Goal: Task Accomplishment & Management: Use online tool/utility

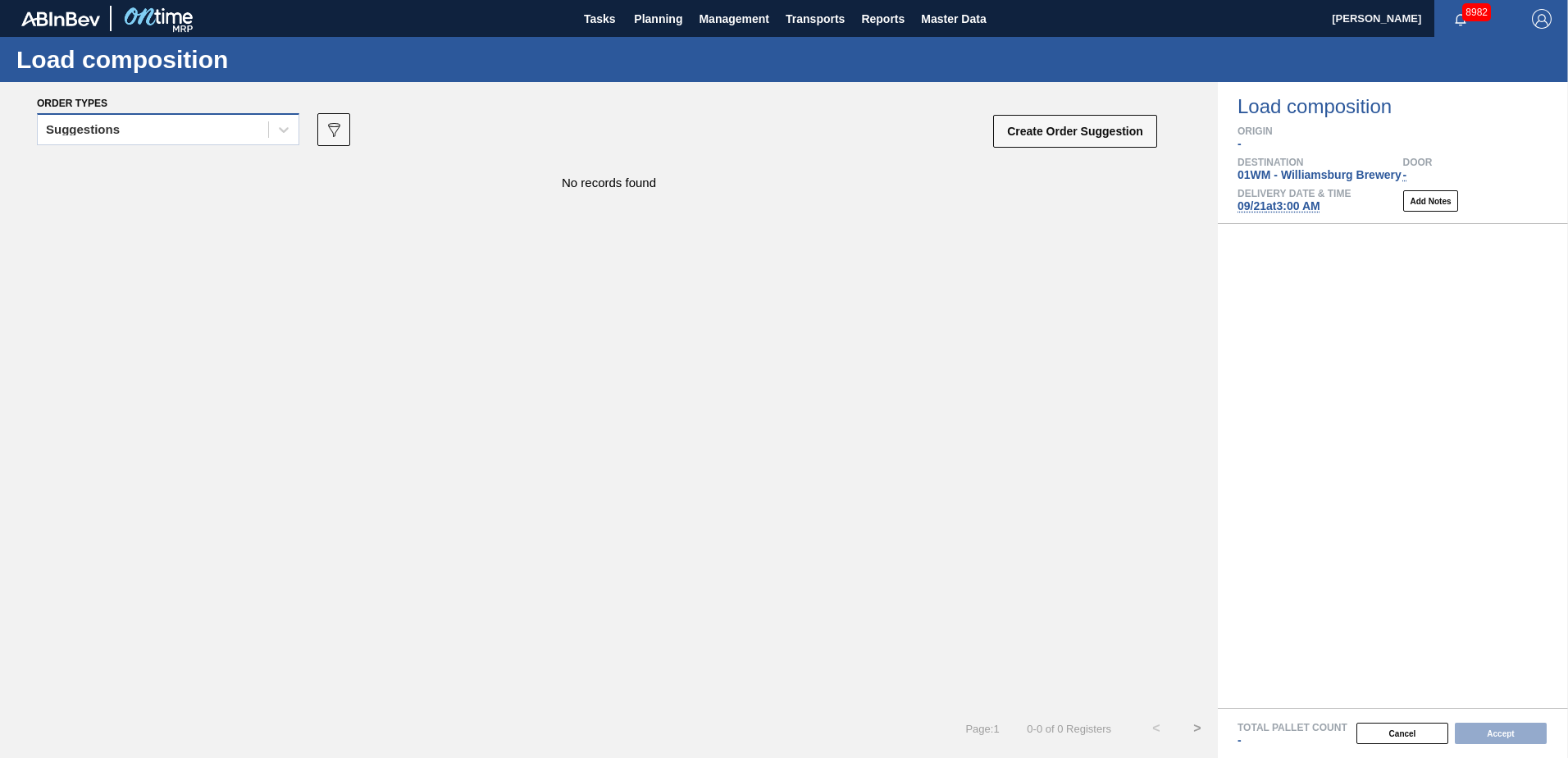
click at [233, 127] on div "Suggestions" at bounding box center [153, 130] width 230 height 24
click at [903, 186] on div "No records found" at bounding box center [609, 175] width 1218 height 30
click at [647, 23] on span "Planning" at bounding box center [658, 19] width 48 height 19
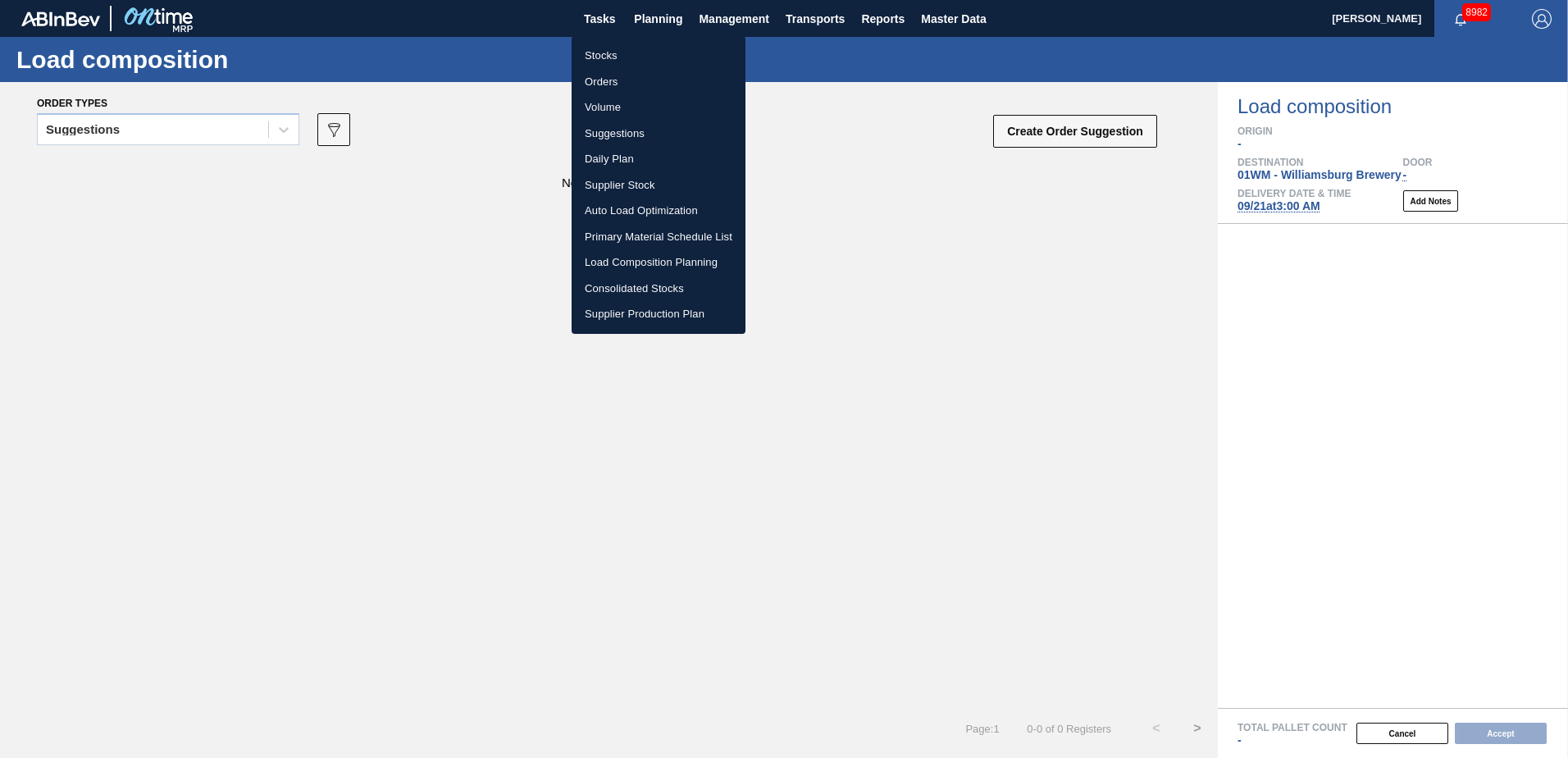
click at [631, 261] on li "Load Composition Planning" at bounding box center [658, 262] width 174 height 26
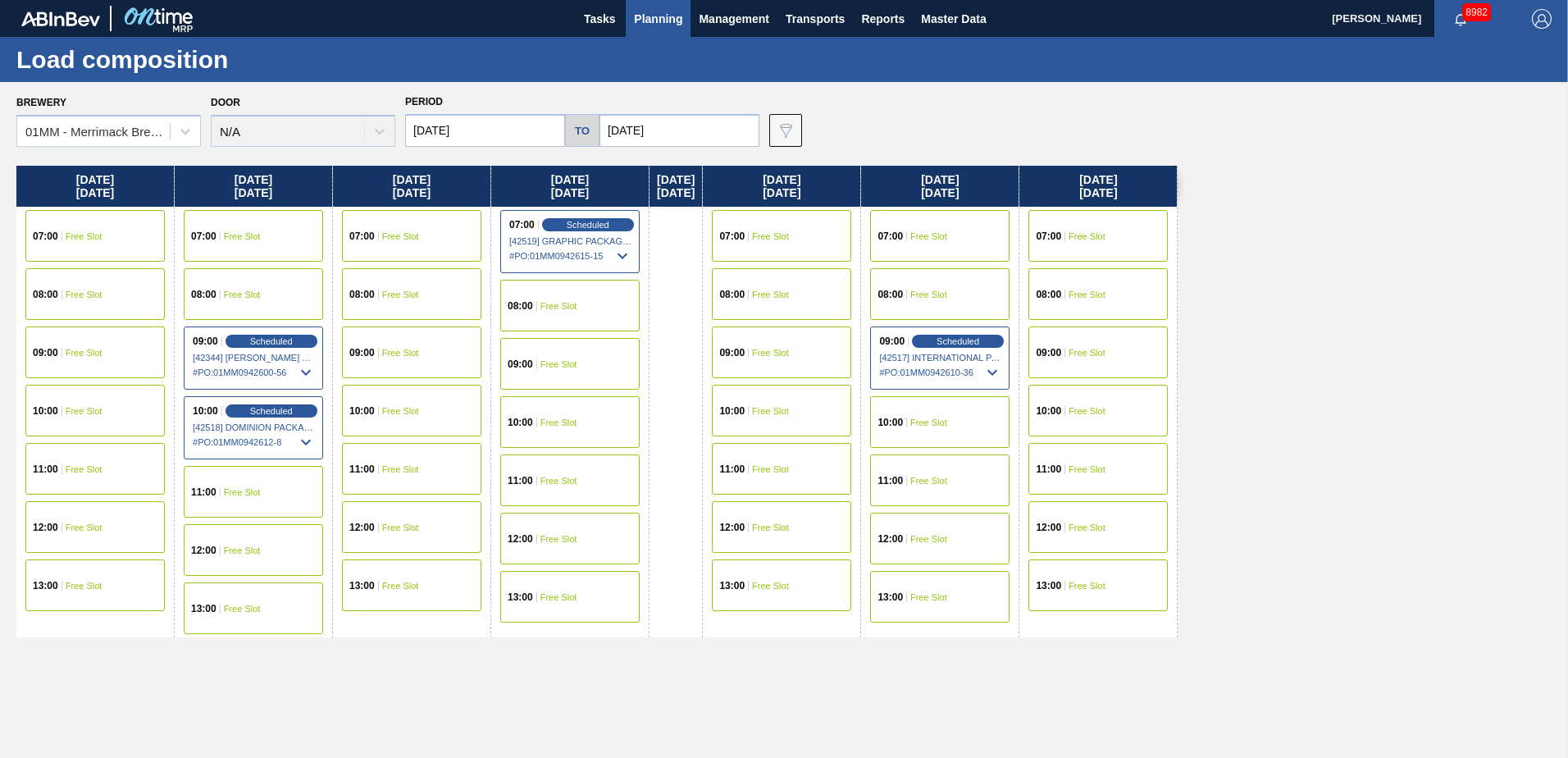
click at [411, 342] on div "09:00 Free Slot" at bounding box center [411, 352] width 139 height 51
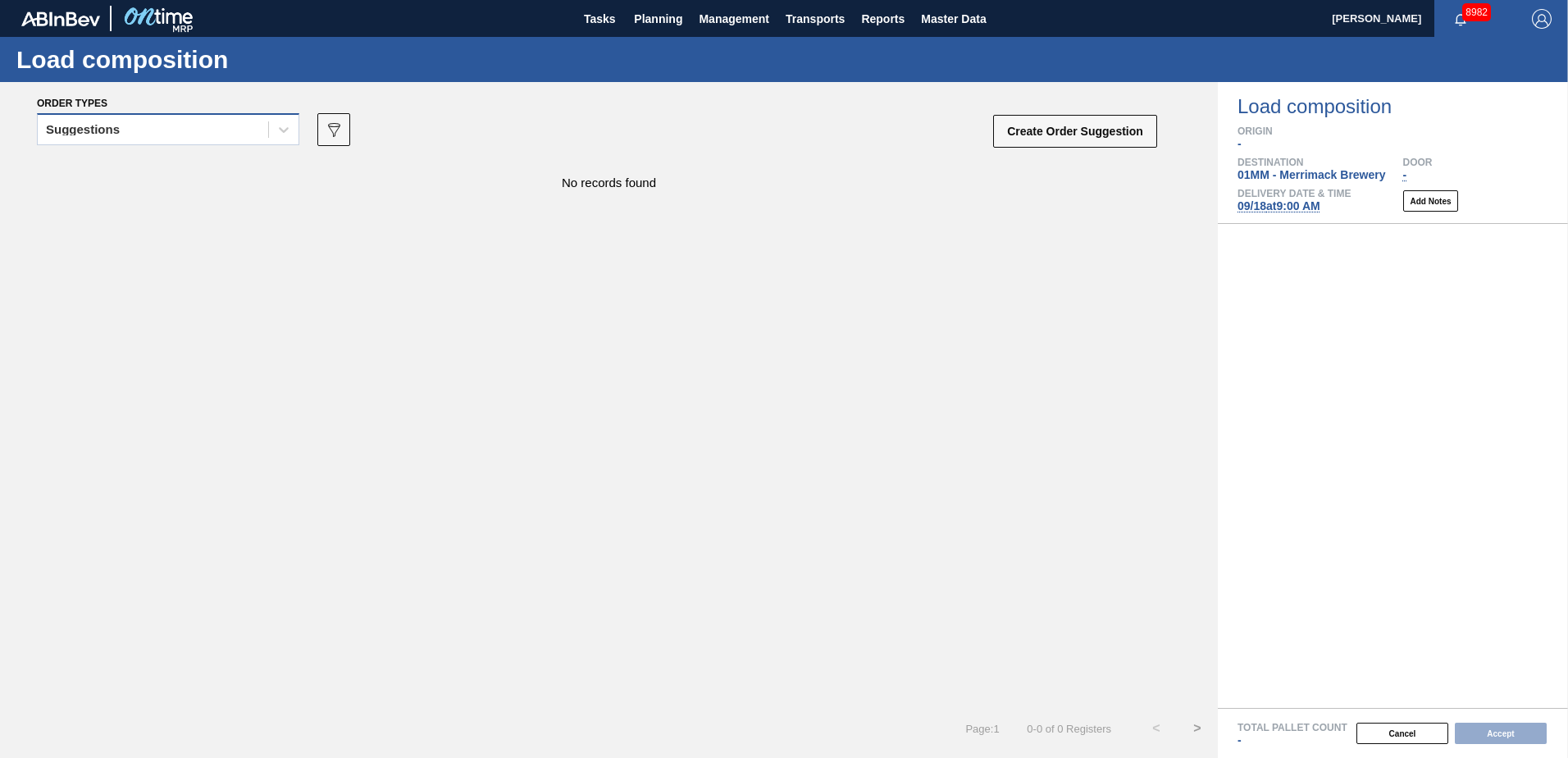
click at [252, 129] on div "Suggestions" at bounding box center [153, 130] width 230 height 24
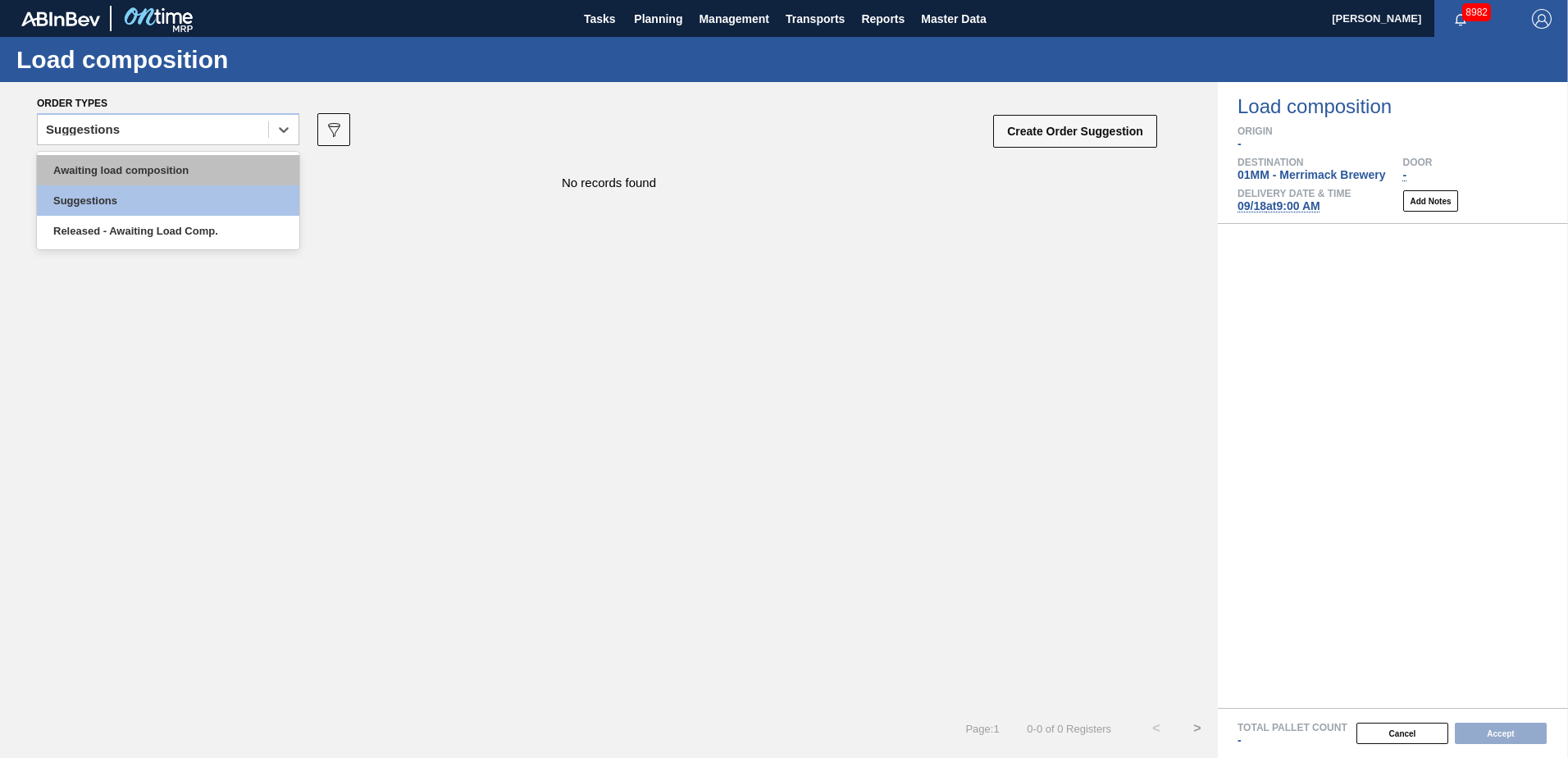
click at [185, 174] on div "Awaiting load composition" at bounding box center [168, 170] width 262 height 30
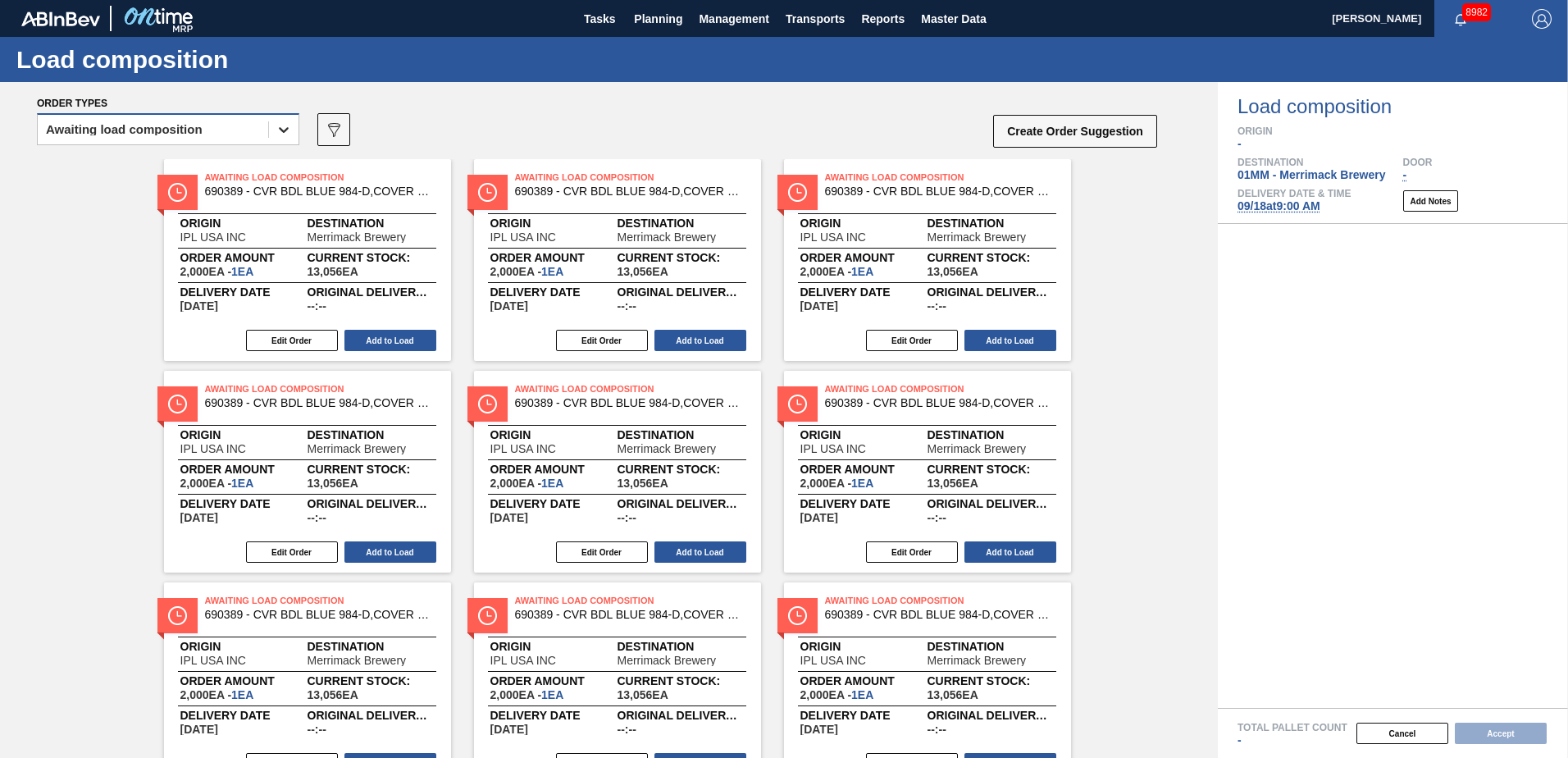
click at [277, 133] on icon at bounding box center [283, 129] width 16 height 16
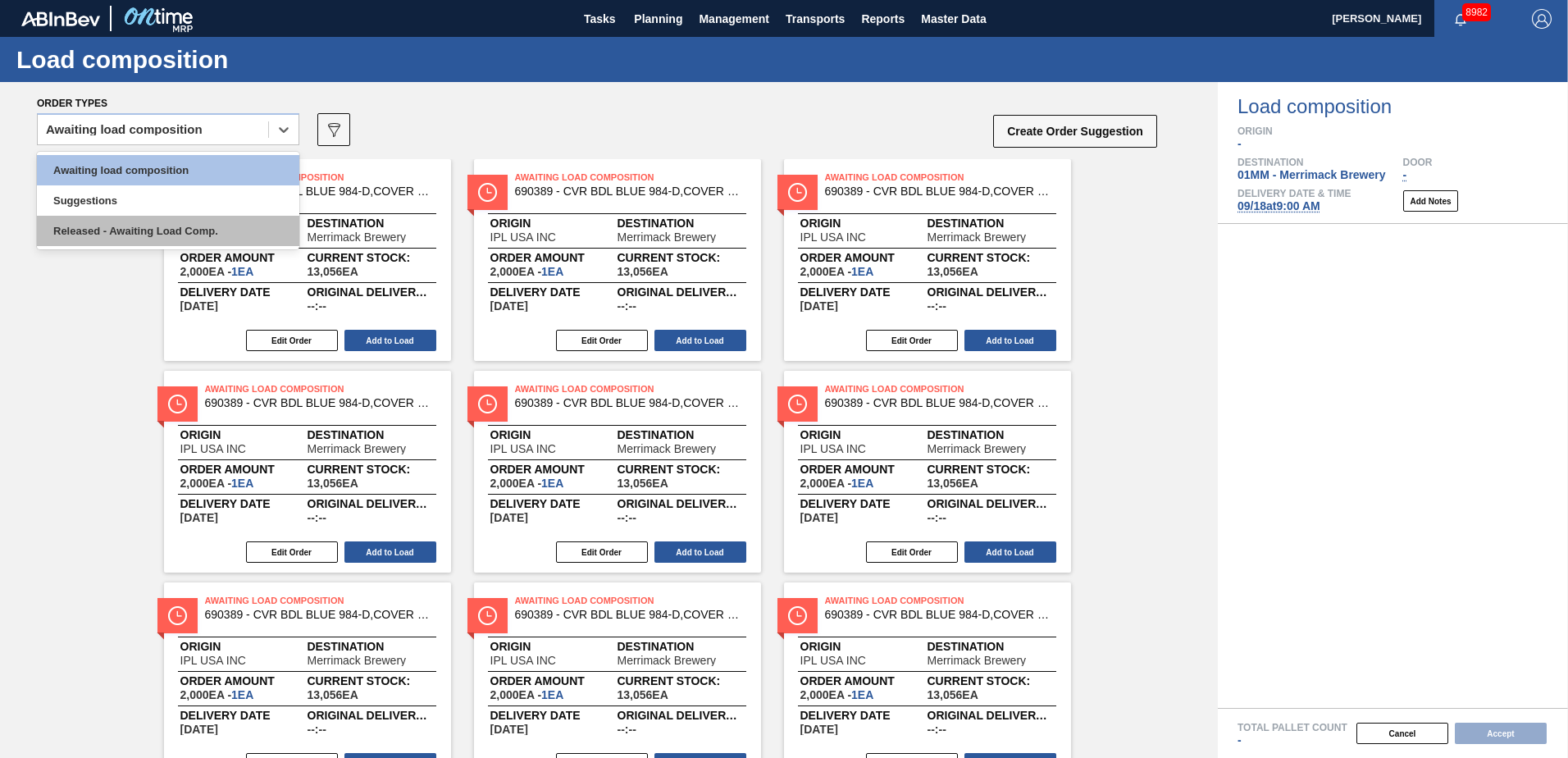
click at [187, 226] on div "Released - Awaiting Load Comp." at bounding box center [168, 231] width 262 height 30
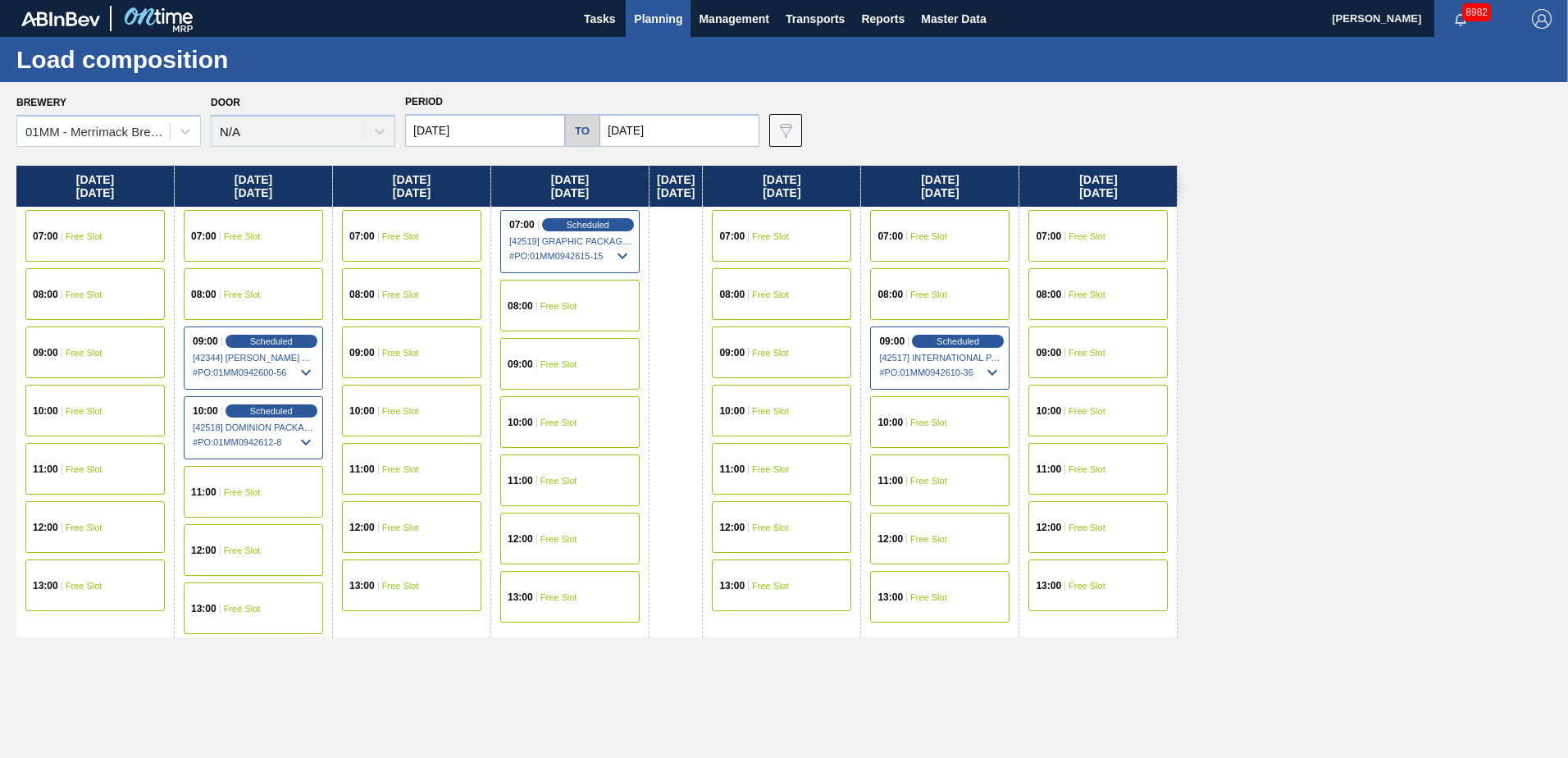
click at [186, 136] on icon at bounding box center [185, 131] width 16 height 16
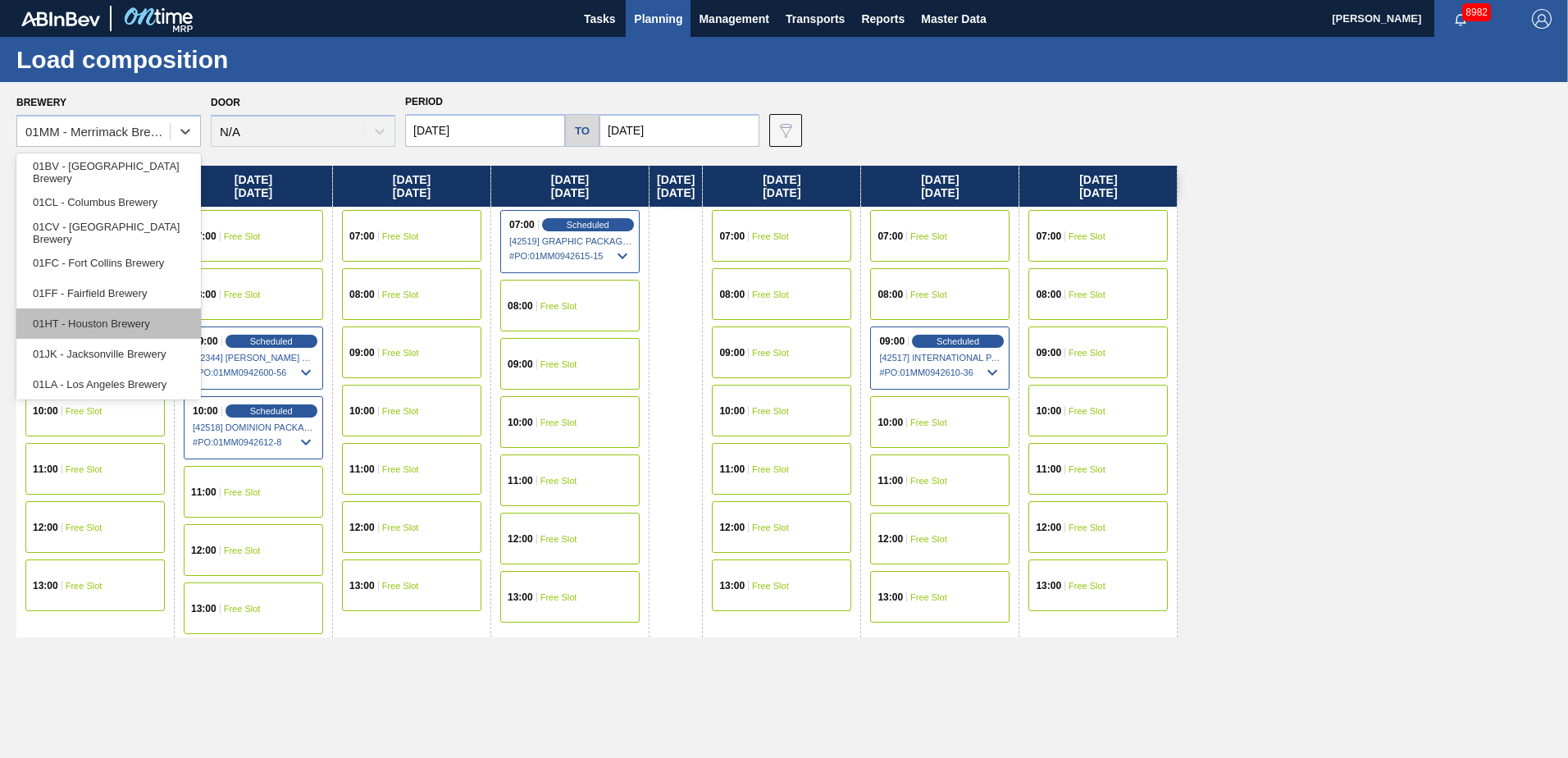
scroll to position [125, 0]
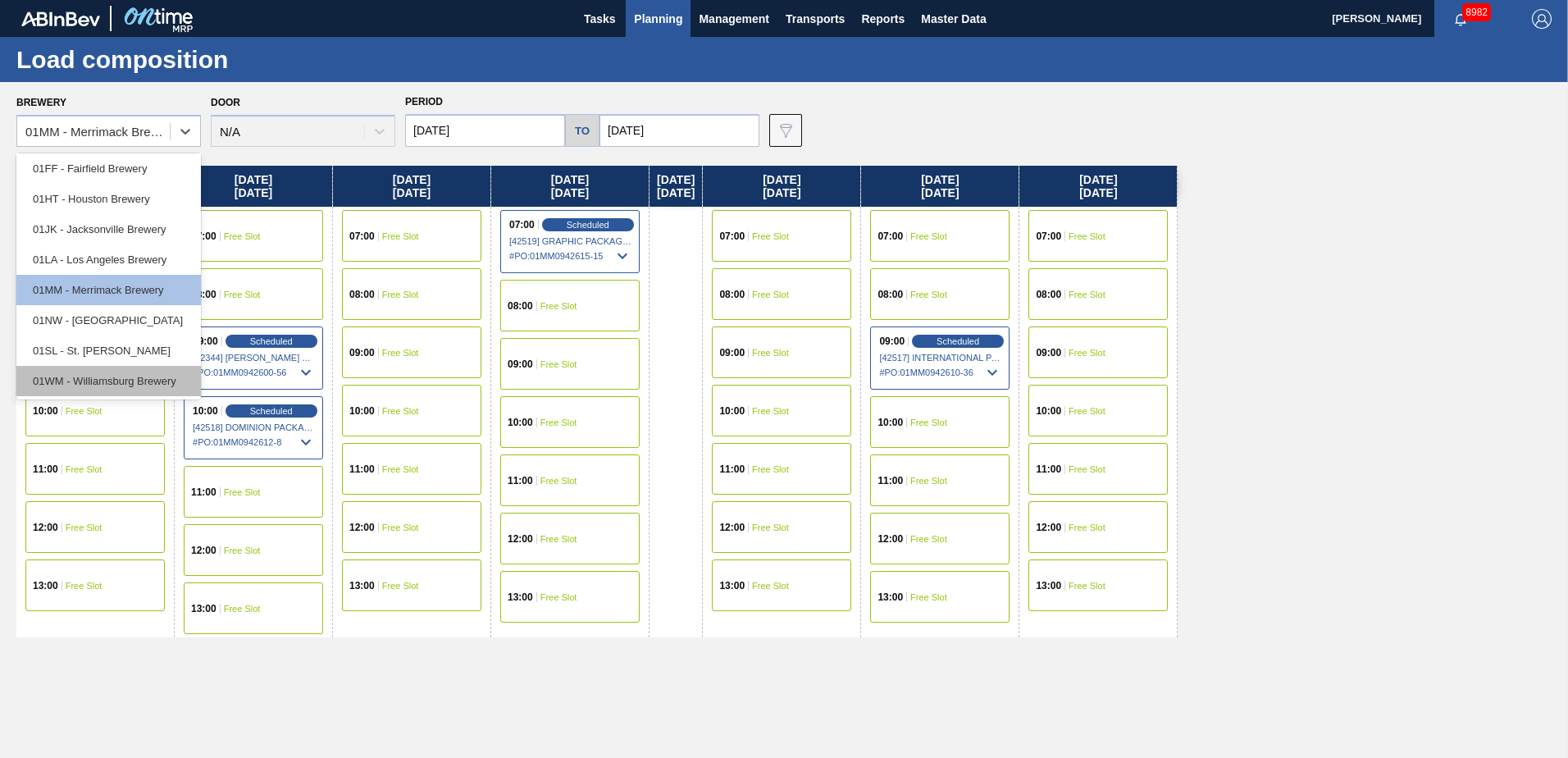
click at [114, 384] on div "01WM - Williamsburg Brewery" at bounding box center [108, 381] width 185 height 30
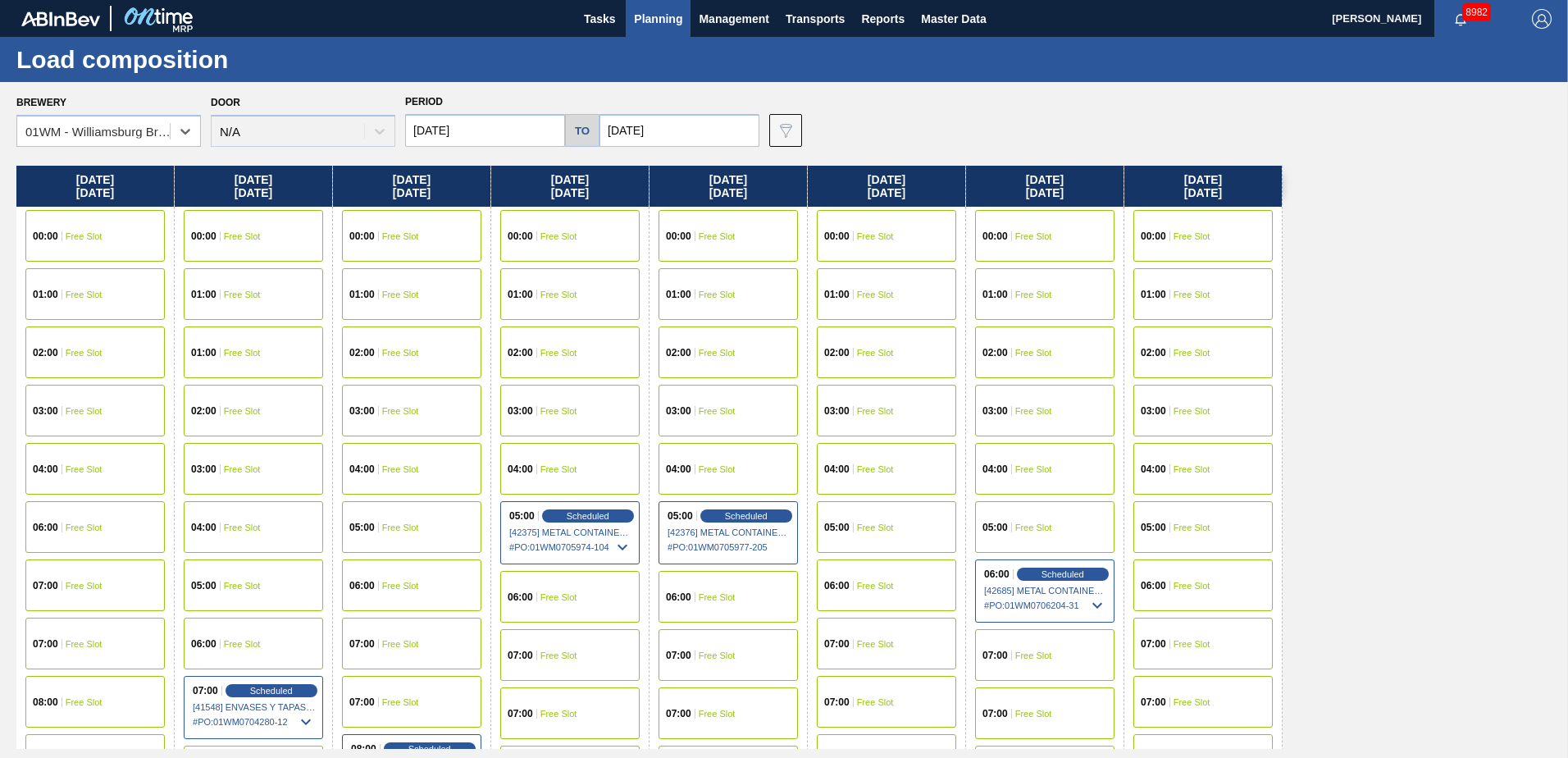
click at [750, 469] on div "04:00 Free Slot" at bounding box center [728, 468] width 139 height 51
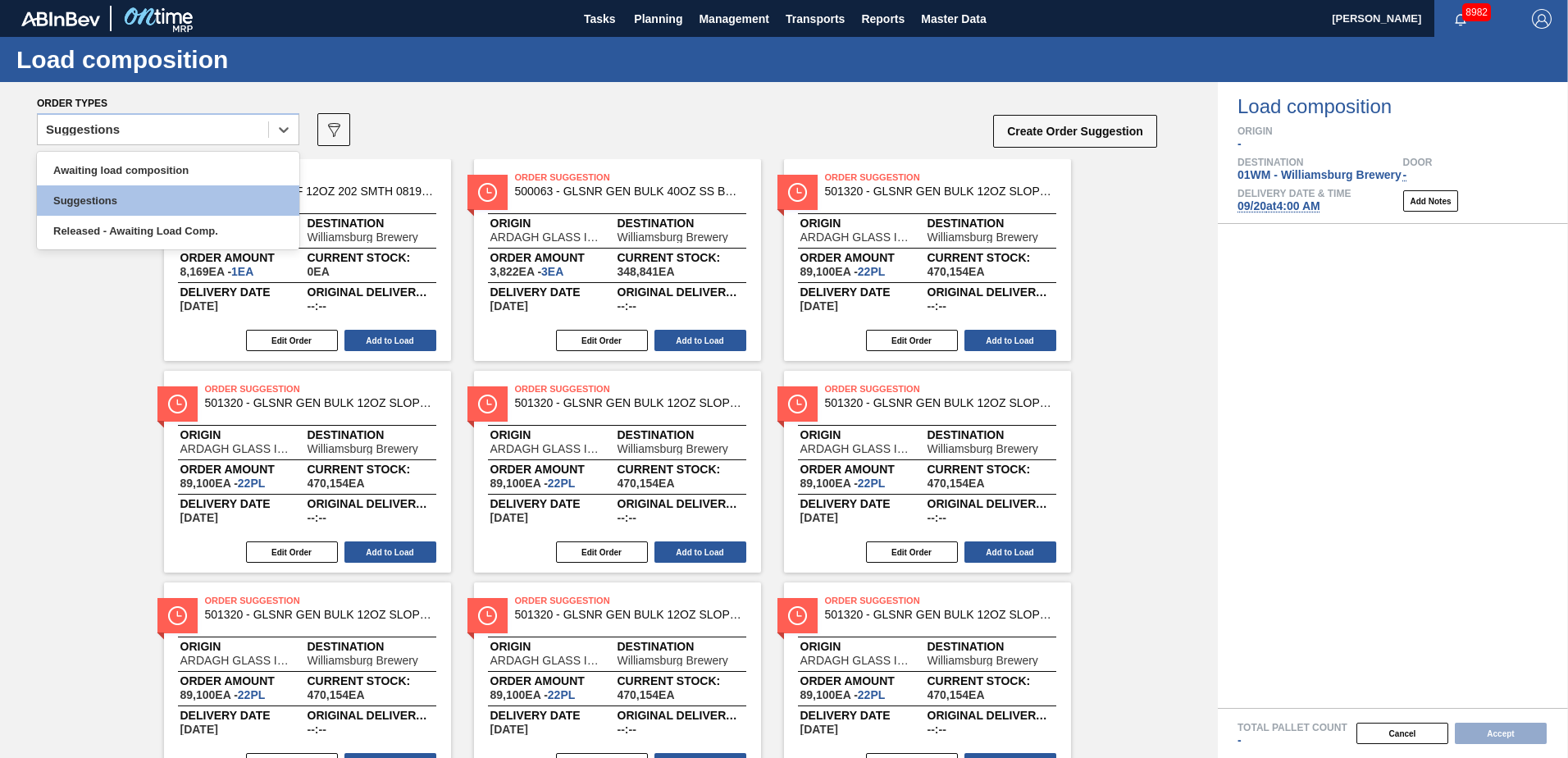
click at [264, 136] on div "Suggestions" at bounding box center [153, 130] width 230 height 24
click at [244, 162] on div "Awaiting load composition" at bounding box center [168, 170] width 262 height 30
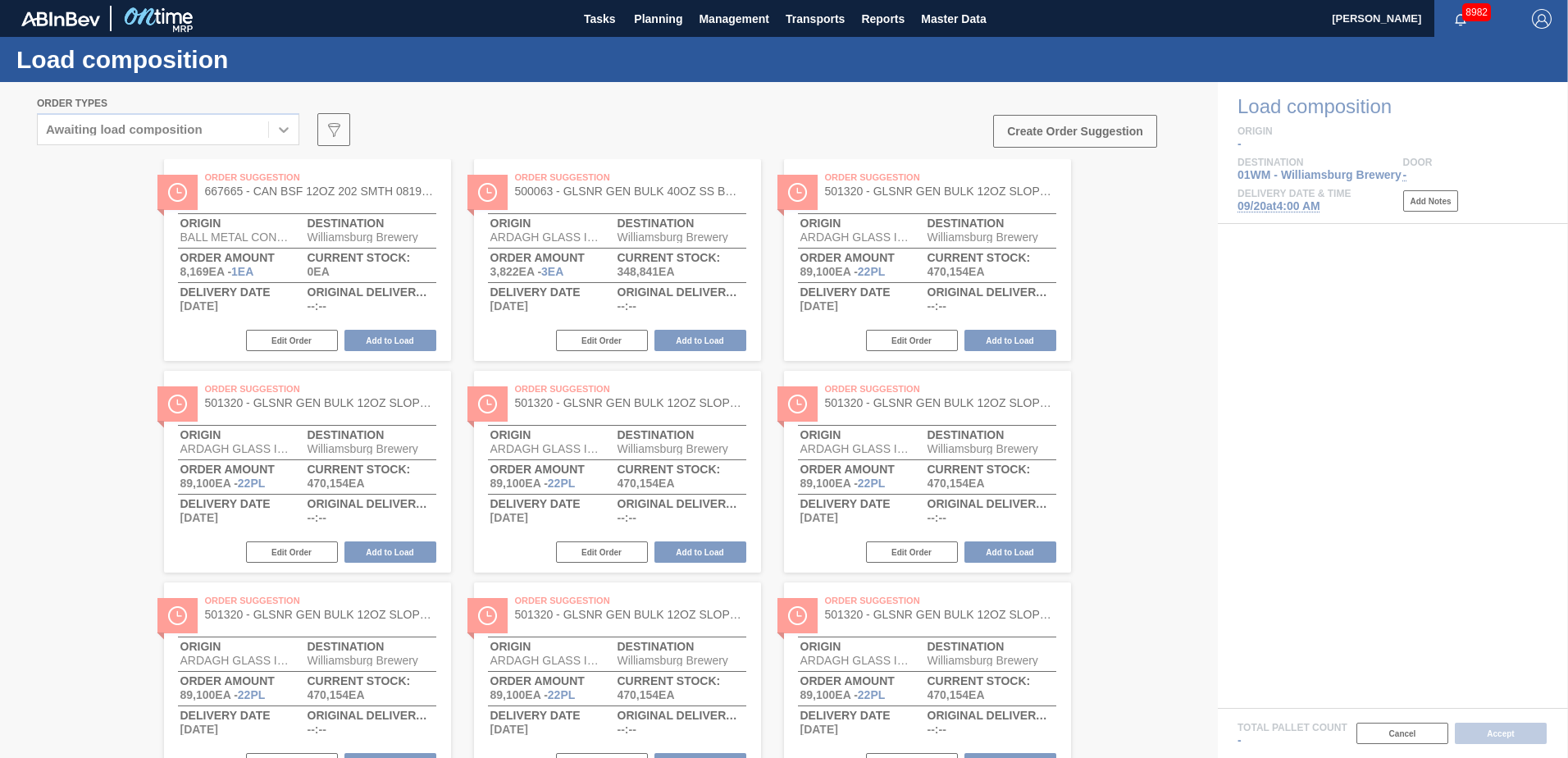
click at [1157, 457] on div at bounding box center [784, 420] width 1568 height 676
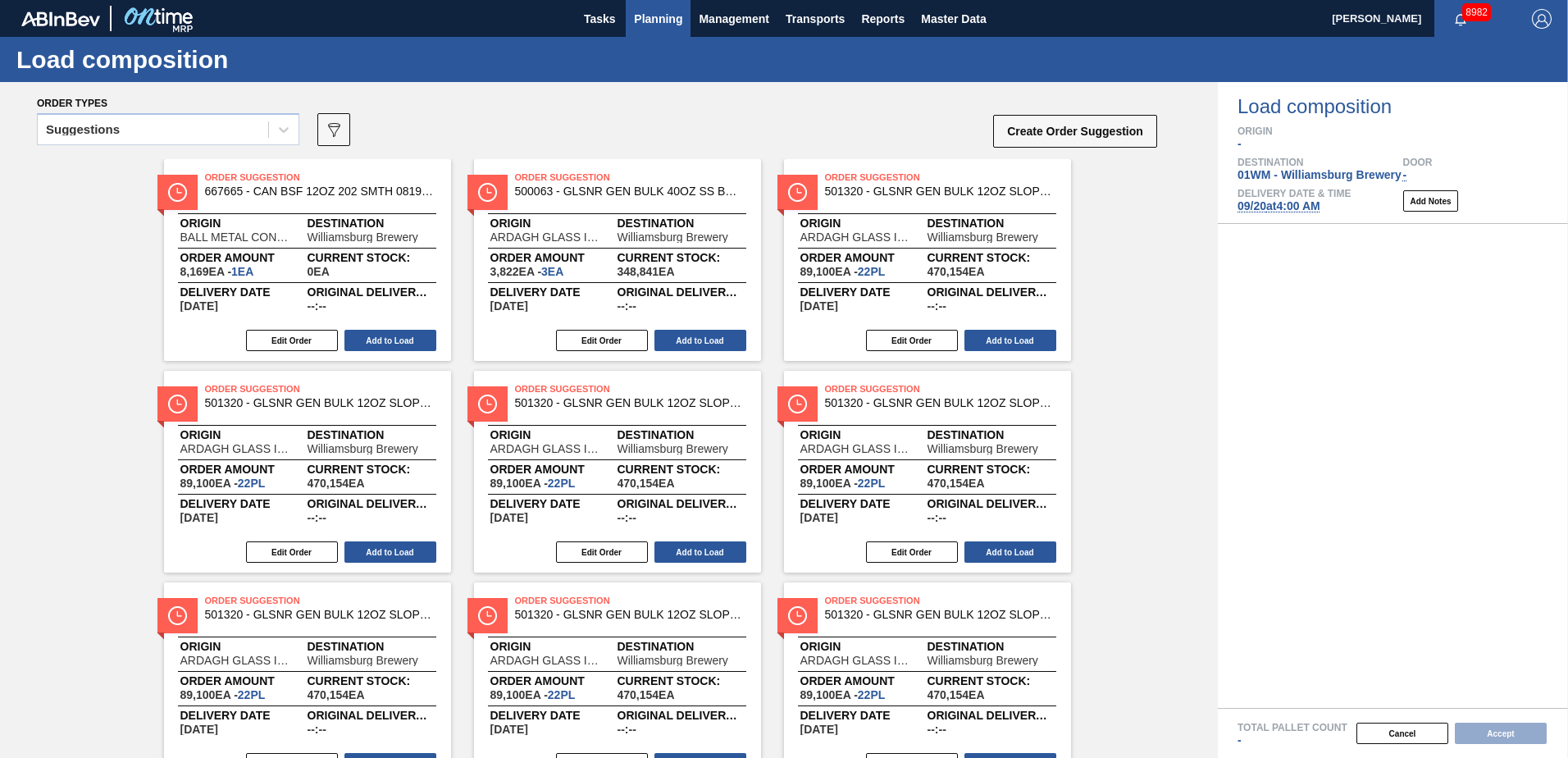
click at [654, 30] on button "Planning" at bounding box center [658, 19] width 65 height 37
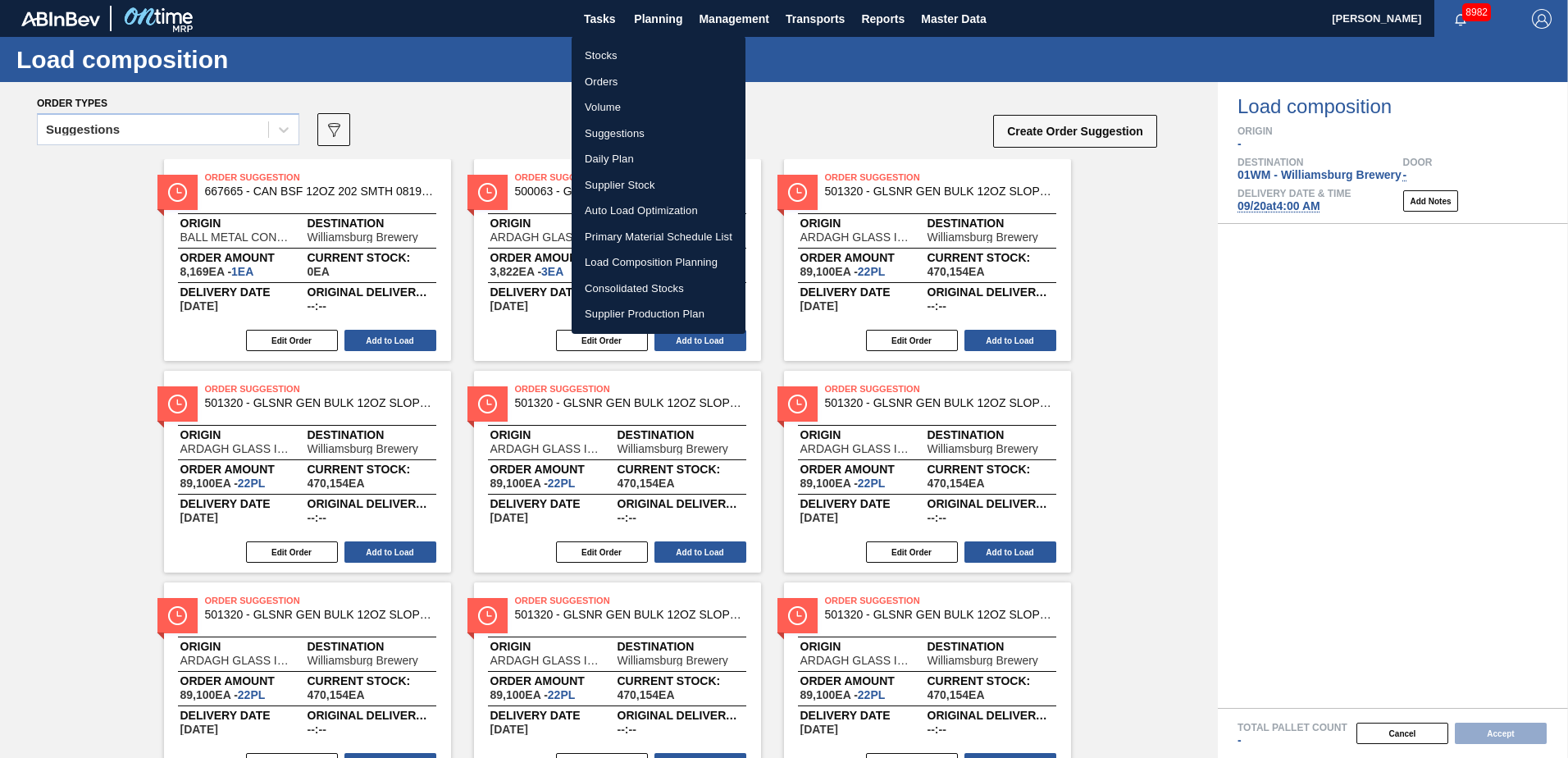
click at [904, 116] on div at bounding box center [784, 379] width 1568 height 758
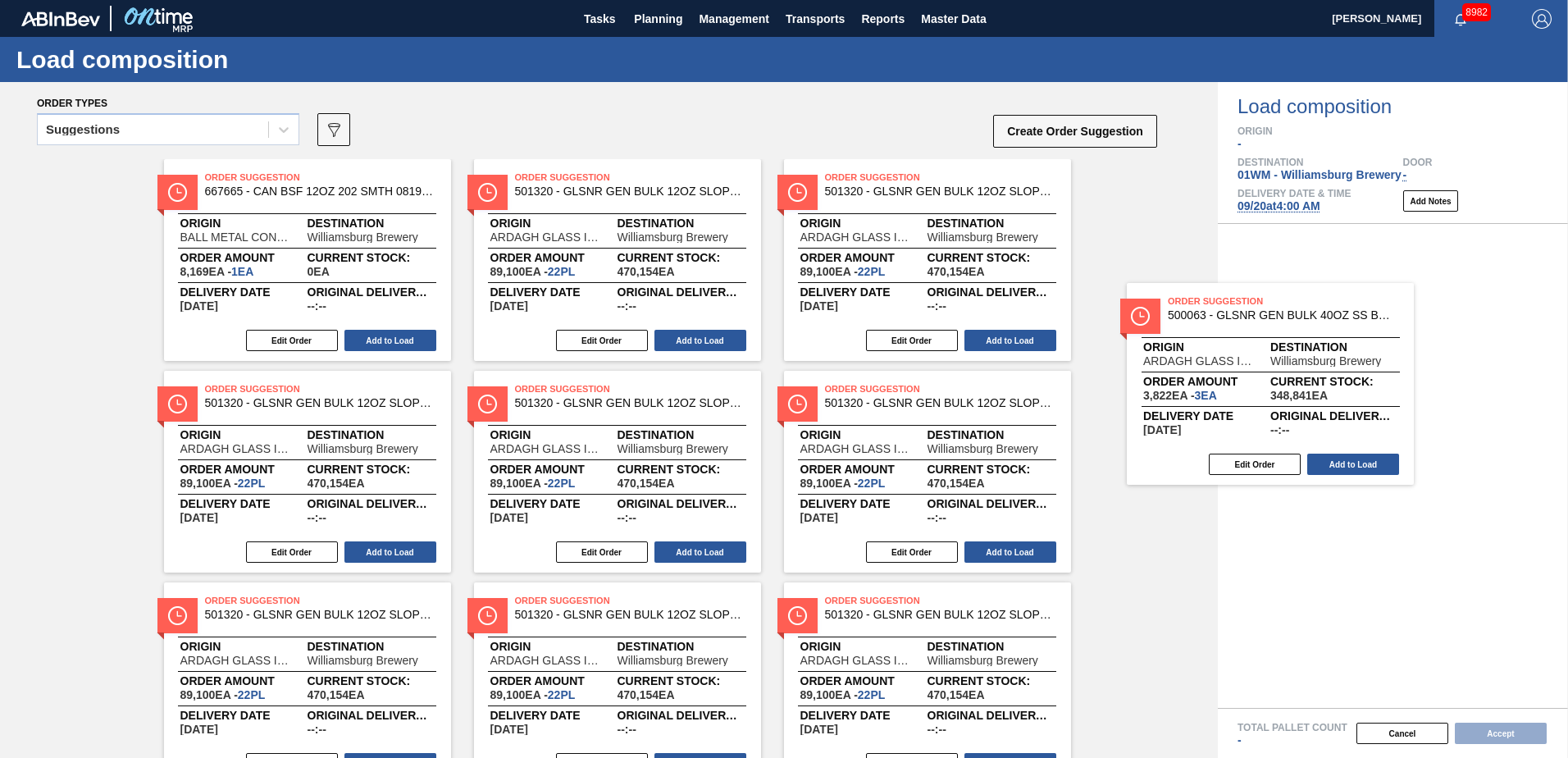
drag, startPoint x: 1122, startPoint y: 341, endPoint x: 1306, endPoint y: 371, distance: 186.4
click at [1306, 371] on div "Order types Suggestions 089F7B8B-B2A5-4AFE-B5C0-19BA573D28AC Create Order Sugge…" at bounding box center [784, 420] width 1568 height 676
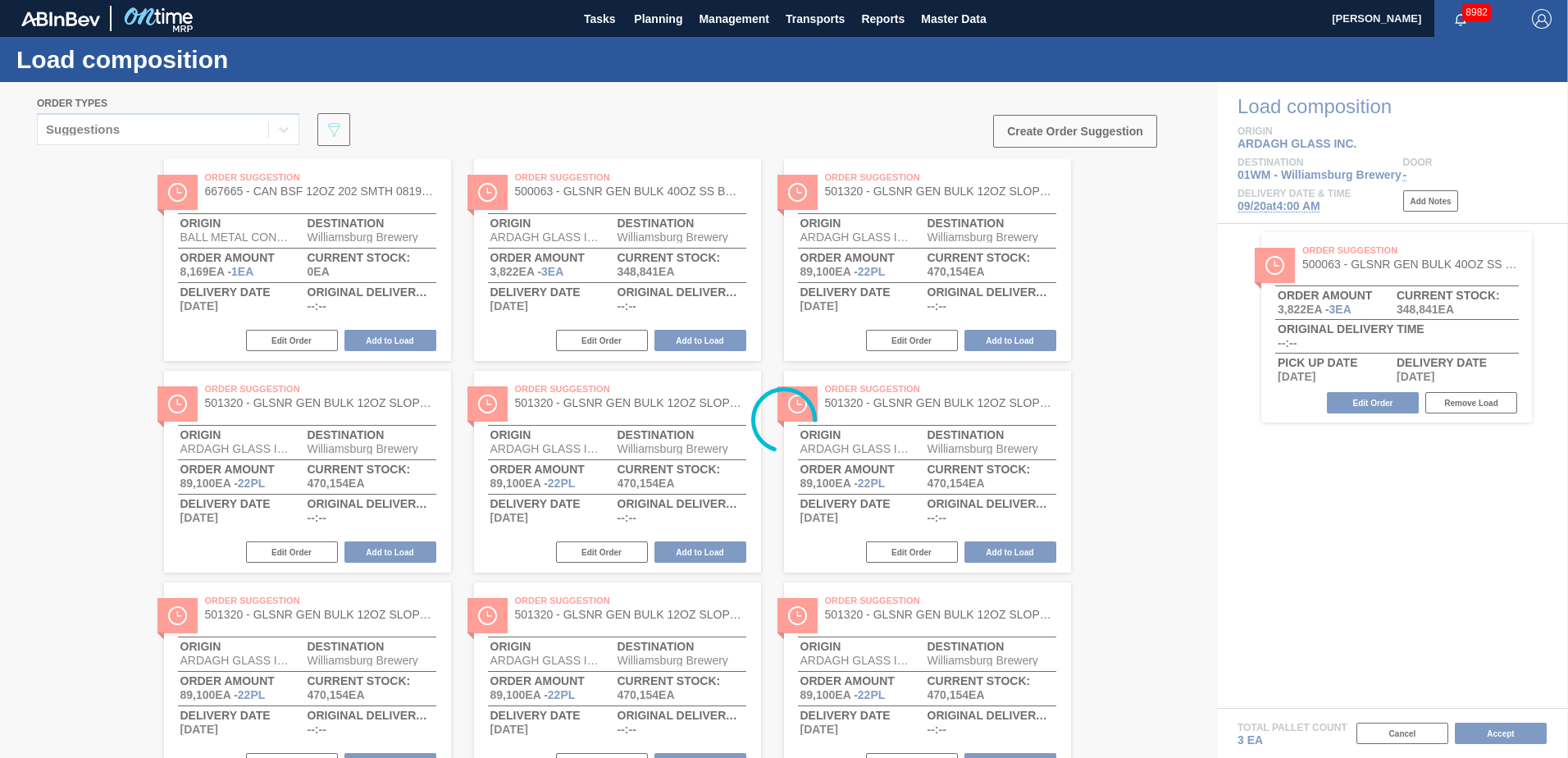
click at [1217, 357] on div at bounding box center [784, 420] width 1568 height 676
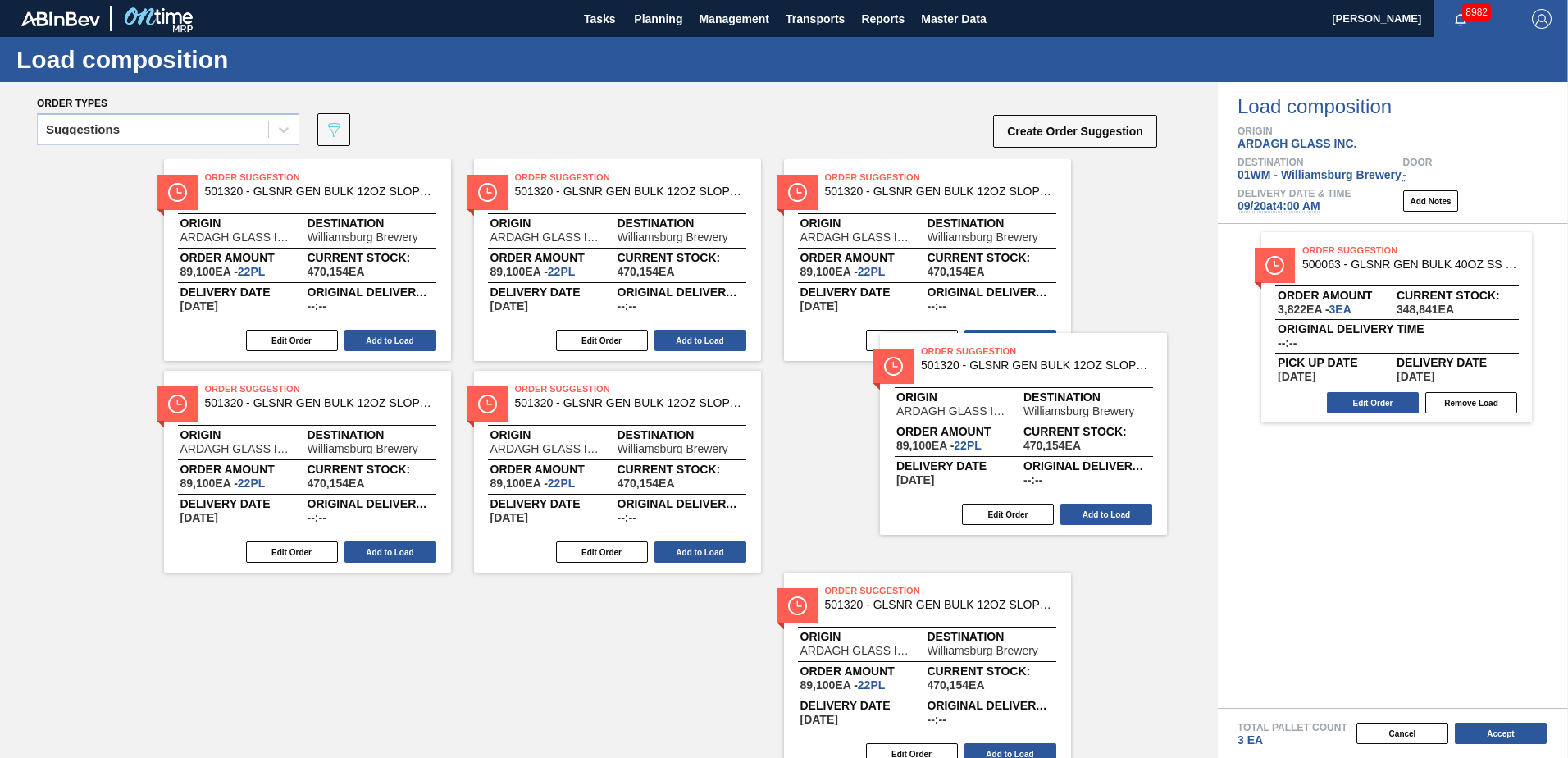
drag, startPoint x: 929, startPoint y: 322, endPoint x: 1443, endPoint y: 492, distance: 541.4
click at [1443, 491] on div "Order types Suggestions 089F7B8B-B2A5-4AFE-B5C0-19BA573D28AC Create Order Sugge…" at bounding box center [784, 420] width 1568 height 676
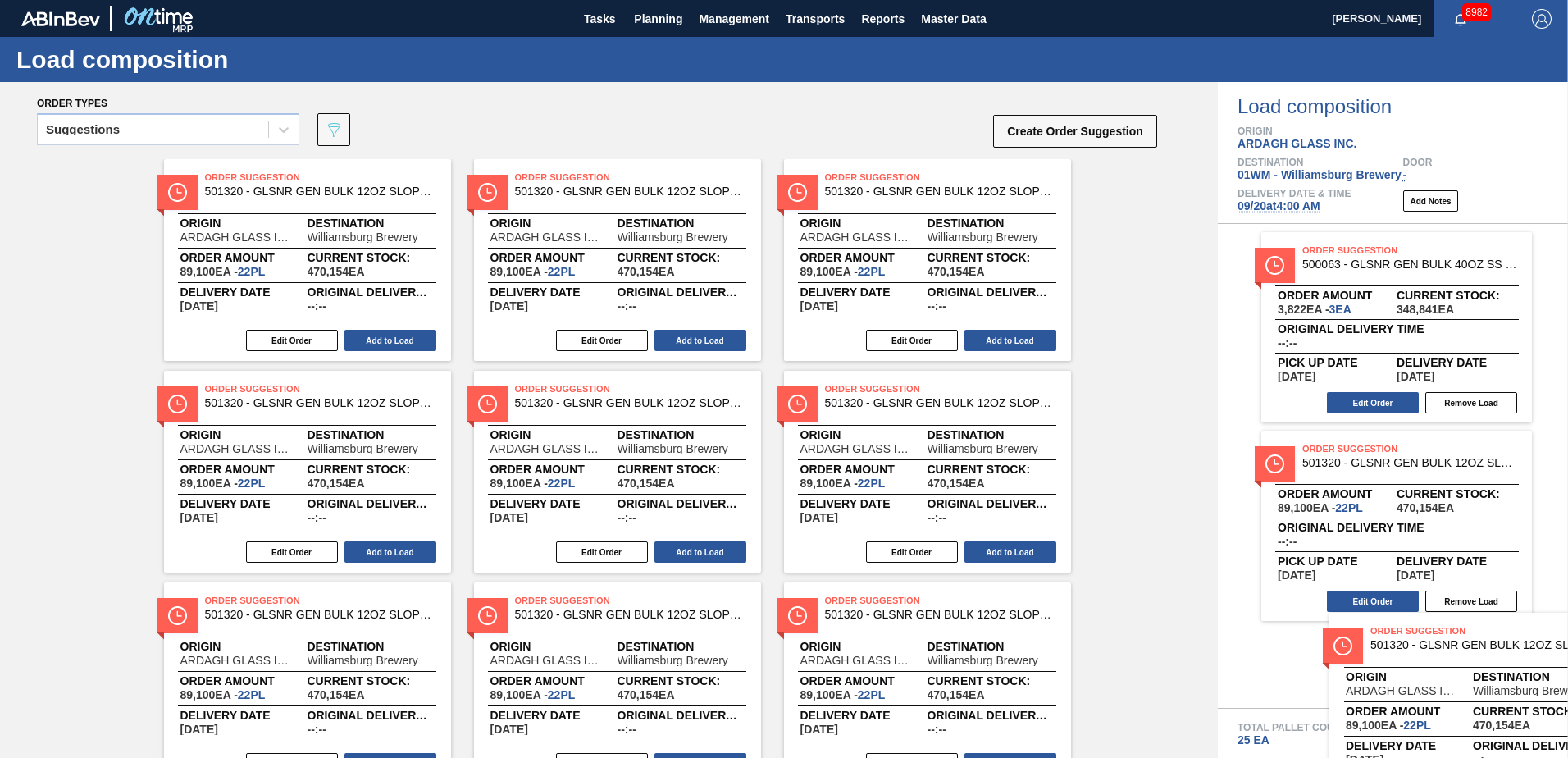
drag, startPoint x: 889, startPoint y: 189, endPoint x: 1436, endPoint y: 647, distance: 713.4
click at [1436, 647] on div "Order types Suggestions 089F7B8B-B2A5-4AFE-B5C0-19BA573D28AC Create Order Sugge…" at bounding box center [784, 420] width 1568 height 676
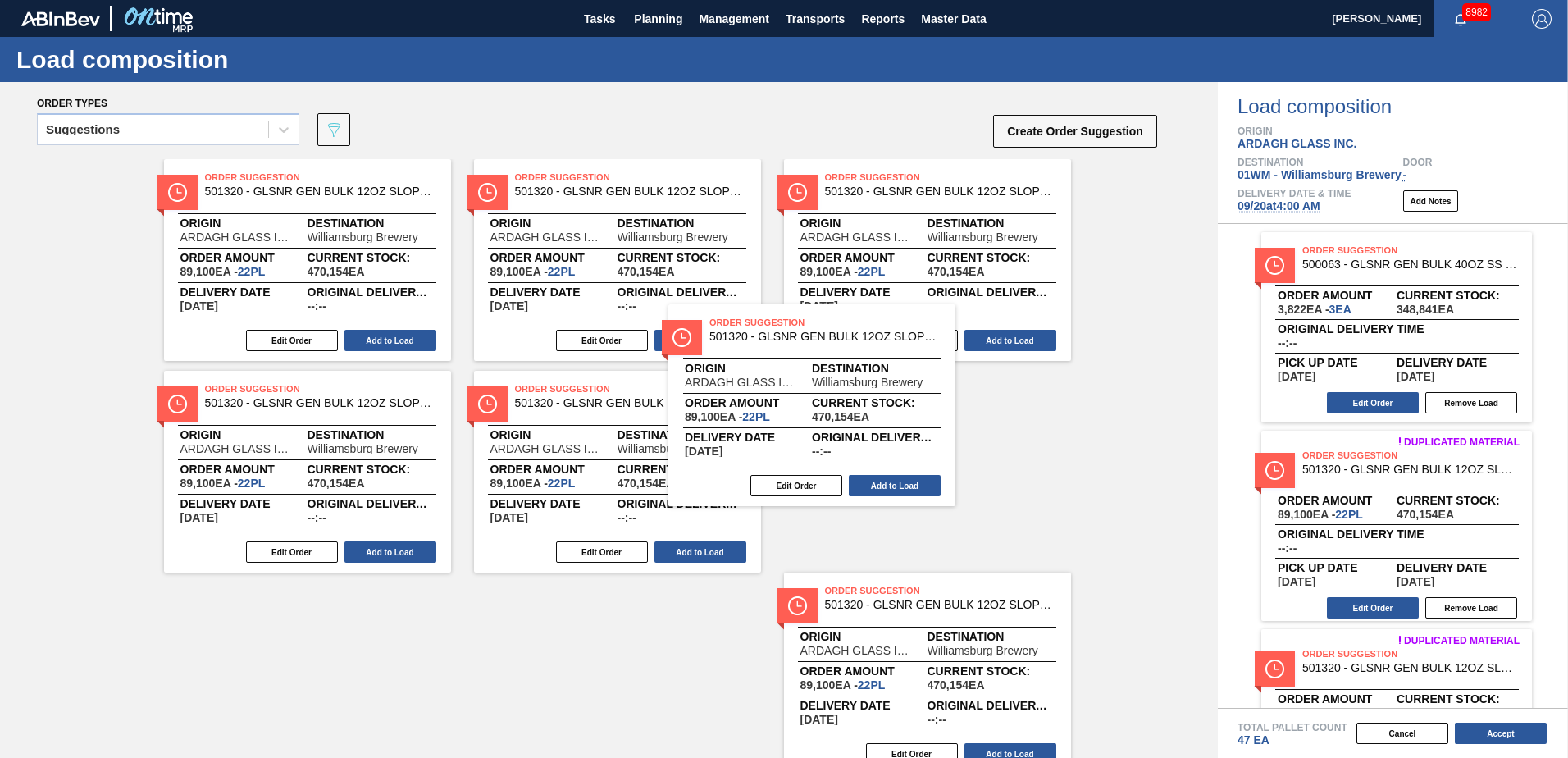
scroll to position [1, 0]
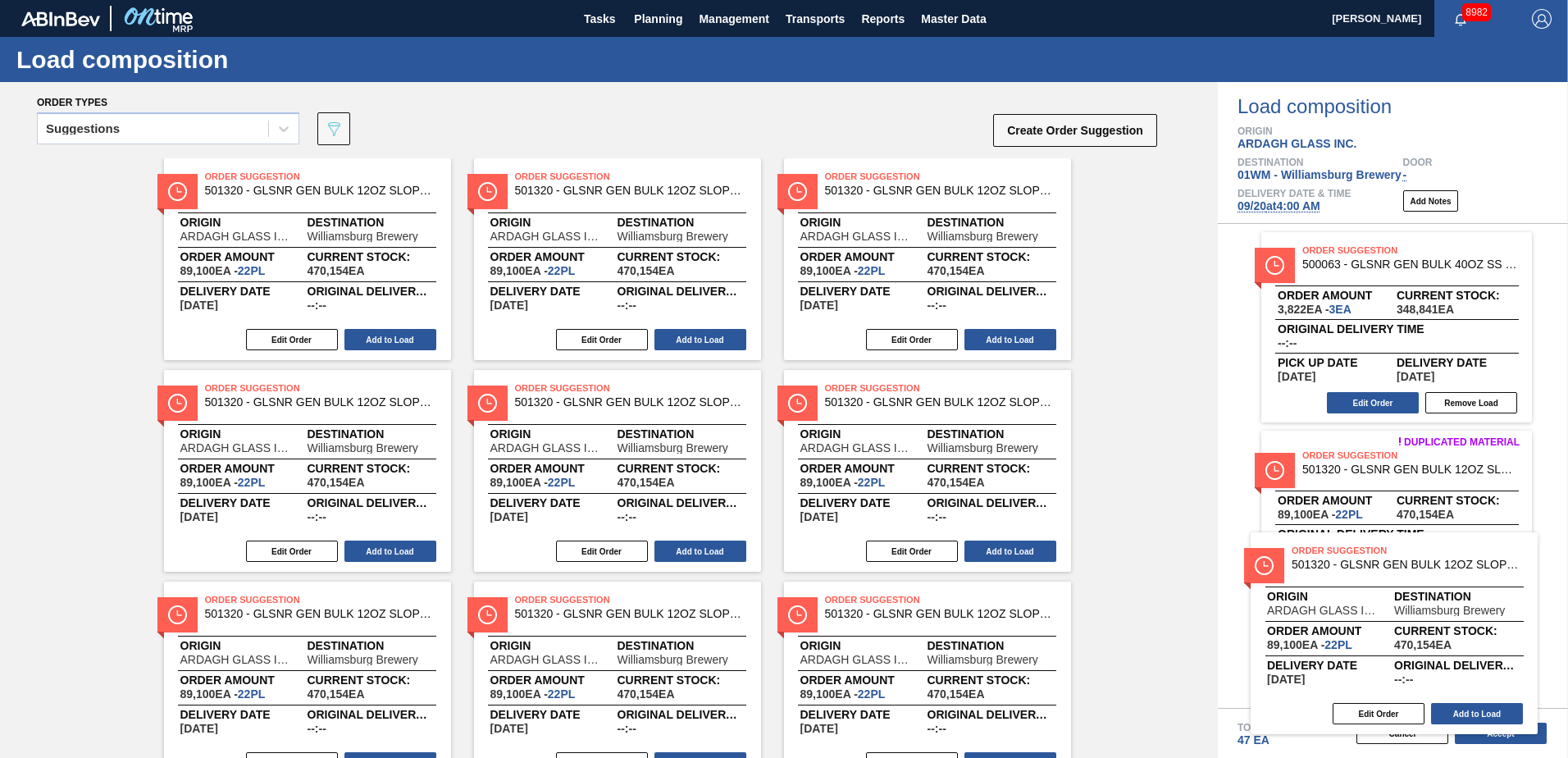
drag, startPoint x: 575, startPoint y: 202, endPoint x: 1355, endPoint y: 579, distance: 866.3
click at [1355, 579] on div "Order types Suggestions 089F7B8B-B2A5-4AFE-B5C0-19BA573D28AC Create Order Sugge…" at bounding box center [784, 420] width 1568 height 676
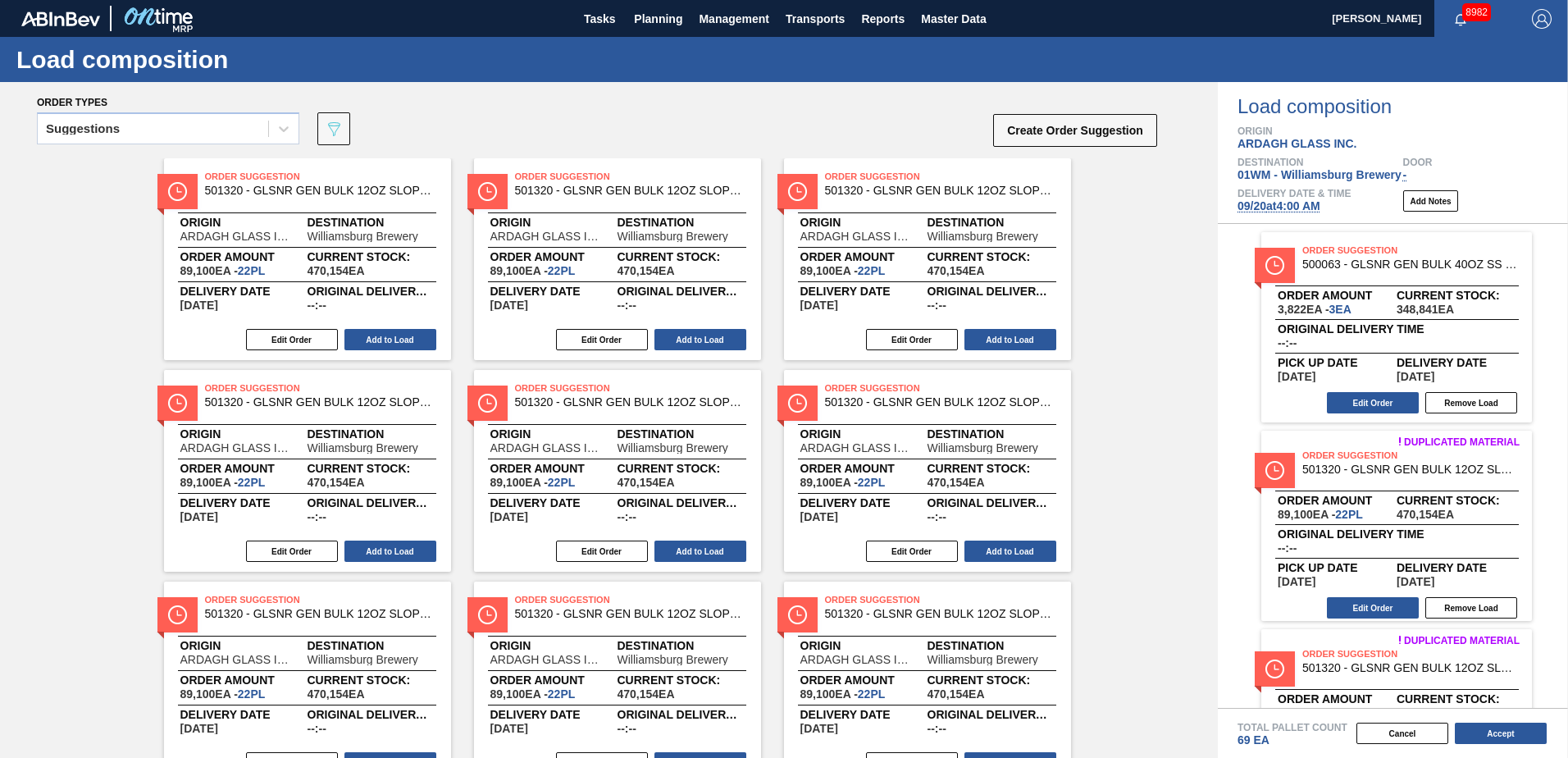
scroll to position [318, 0]
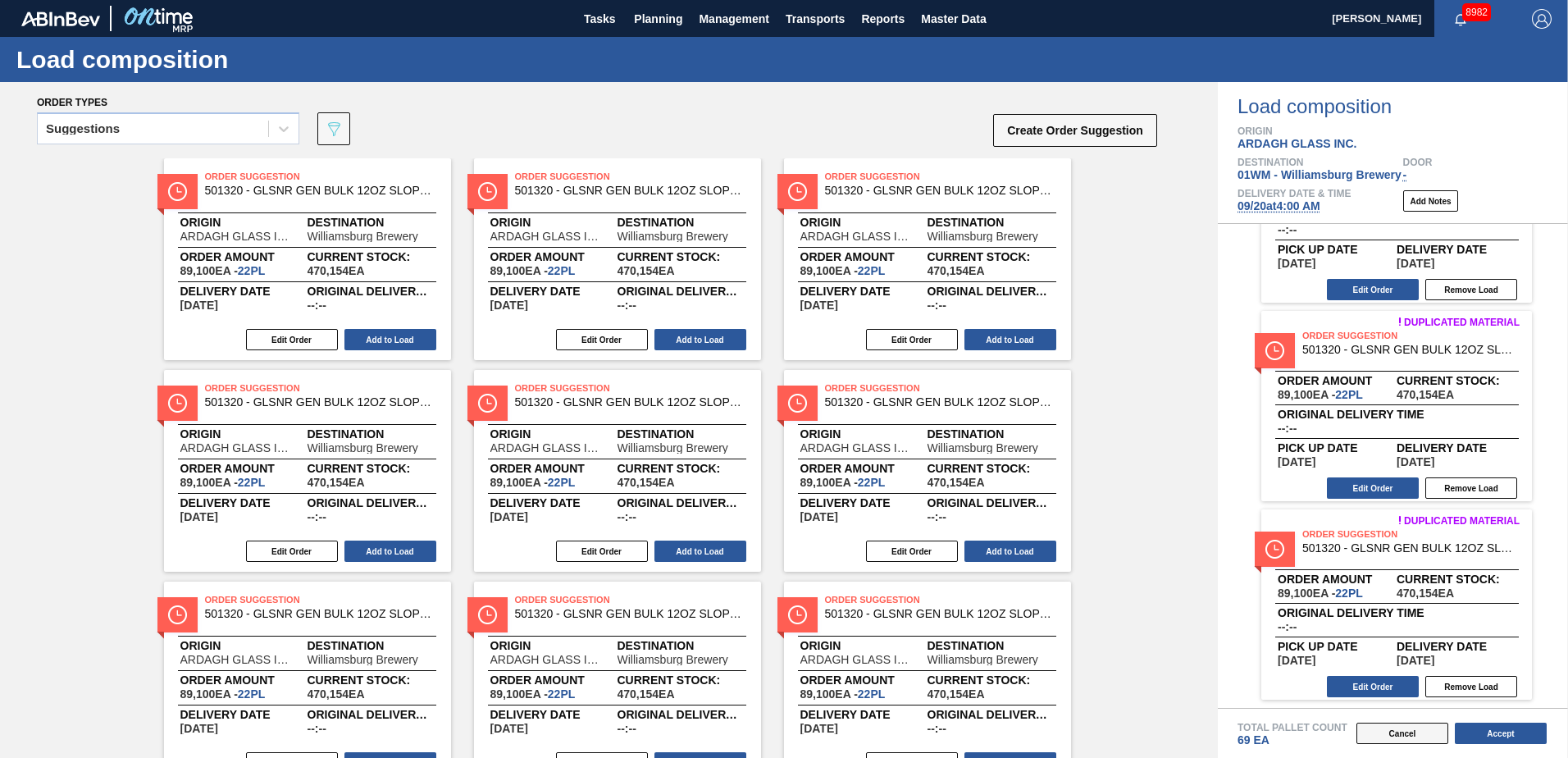
click at [1403, 735] on button "Cancel" at bounding box center [1402, 733] width 92 height 21
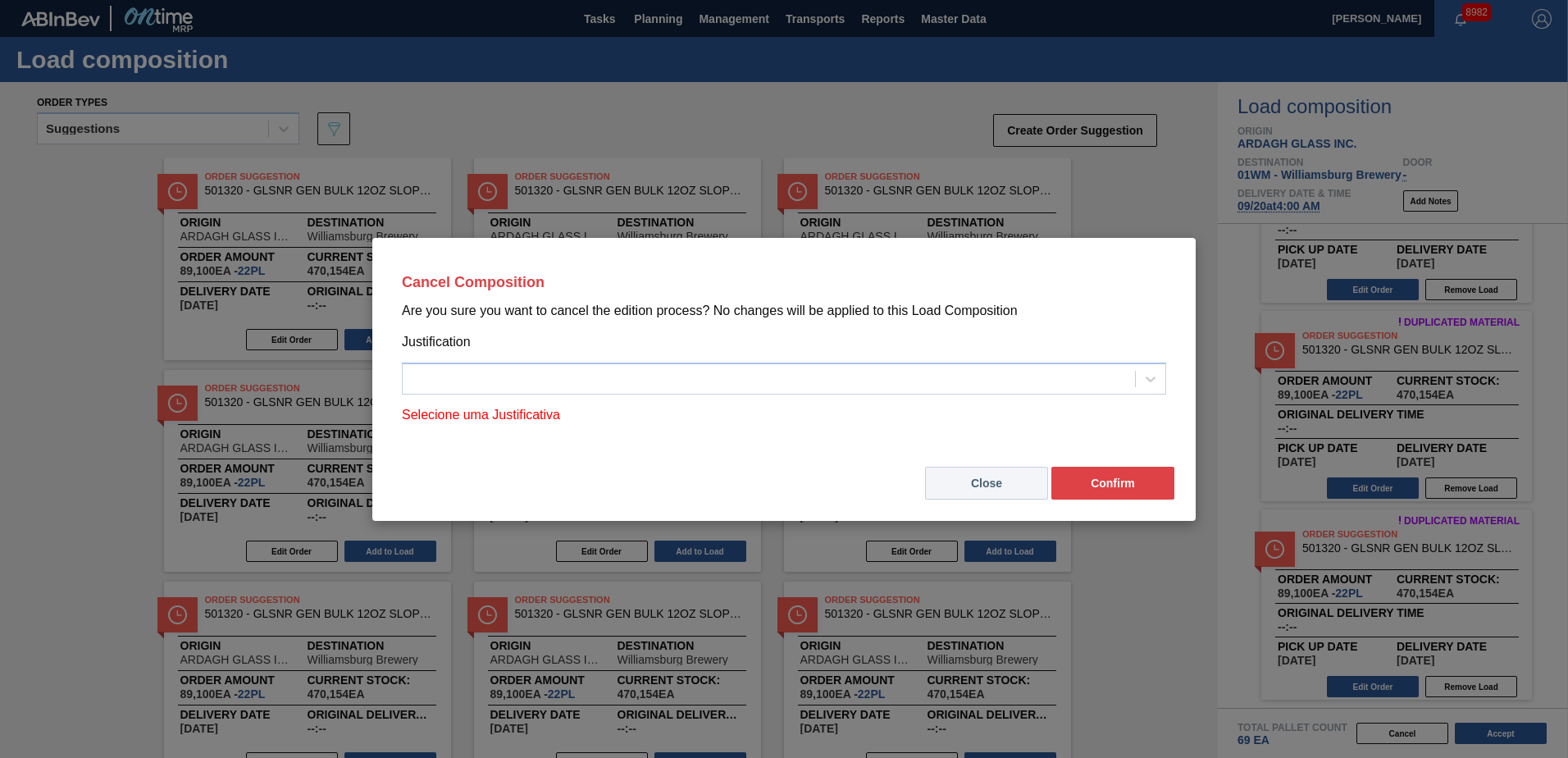
click at [944, 479] on button "Close" at bounding box center [986, 483] width 123 height 33
